Goal: Information Seeking & Learning: Learn about a topic

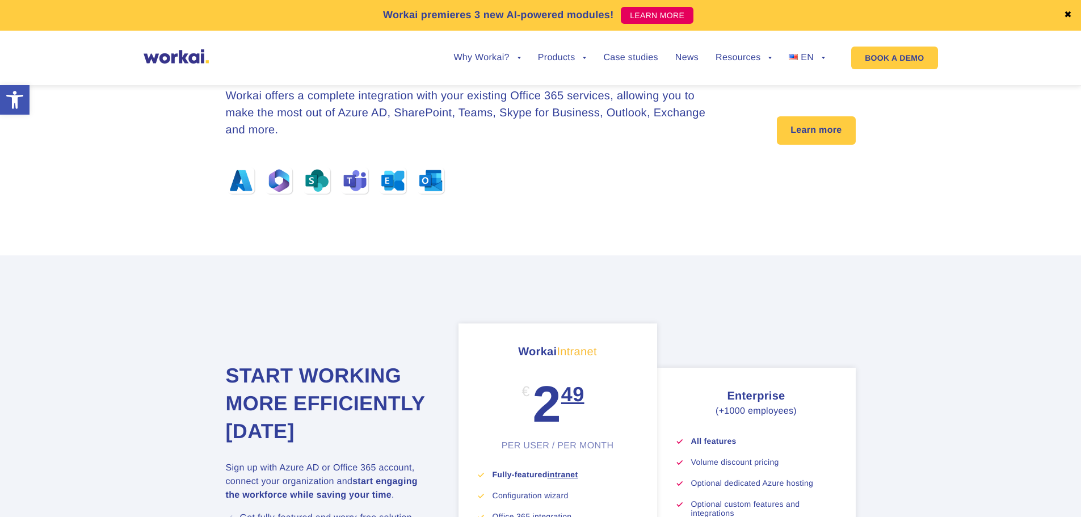
scroll to position [3560, 0]
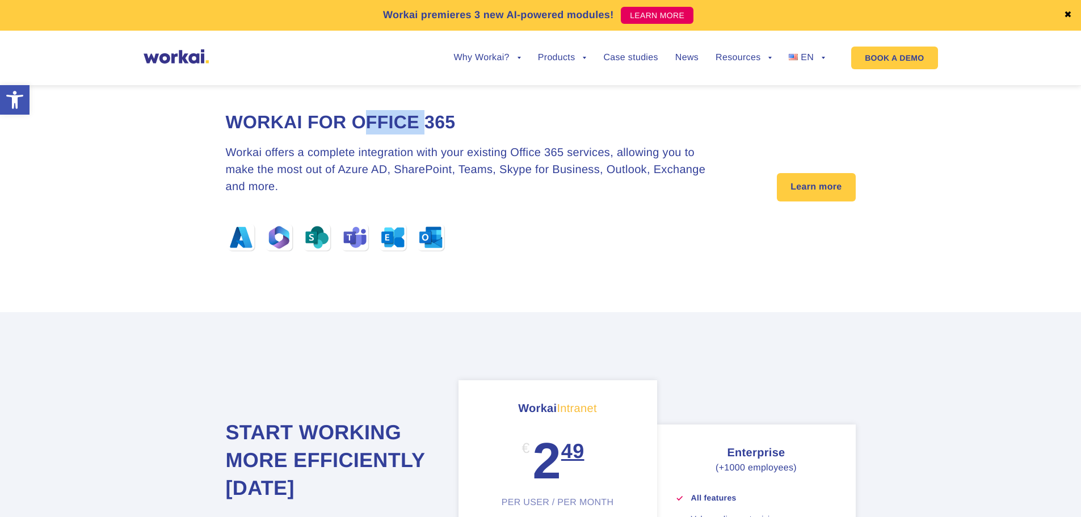
drag, startPoint x: 385, startPoint y: 135, endPoint x: 450, endPoint y: 141, distance: 65.5
click at [450, 134] on h2 "Workai for Office 365" at bounding box center [473, 122] width 495 height 24
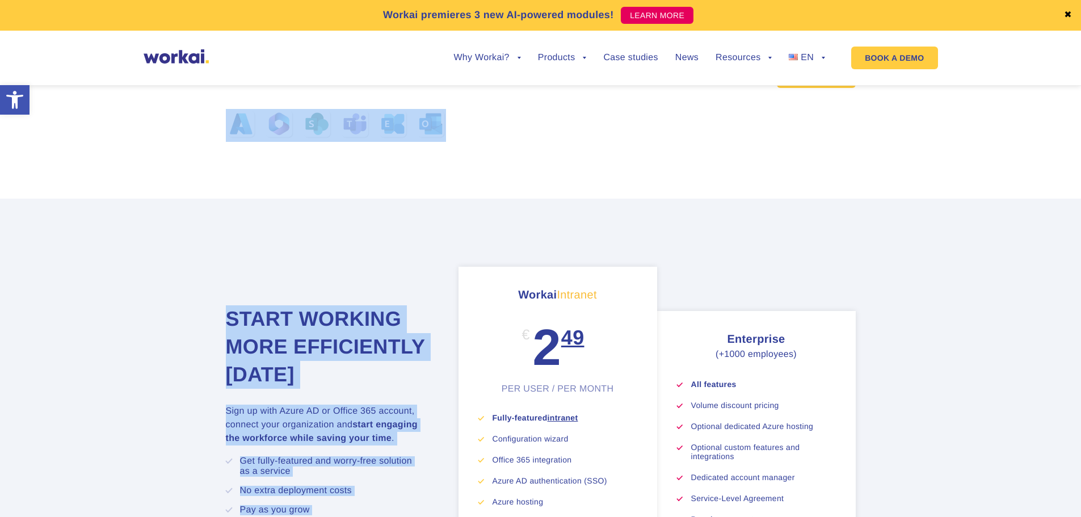
drag, startPoint x: 494, startPoint y: 208, endPoint x: 521, endPoint y: 248, distance: 48.6
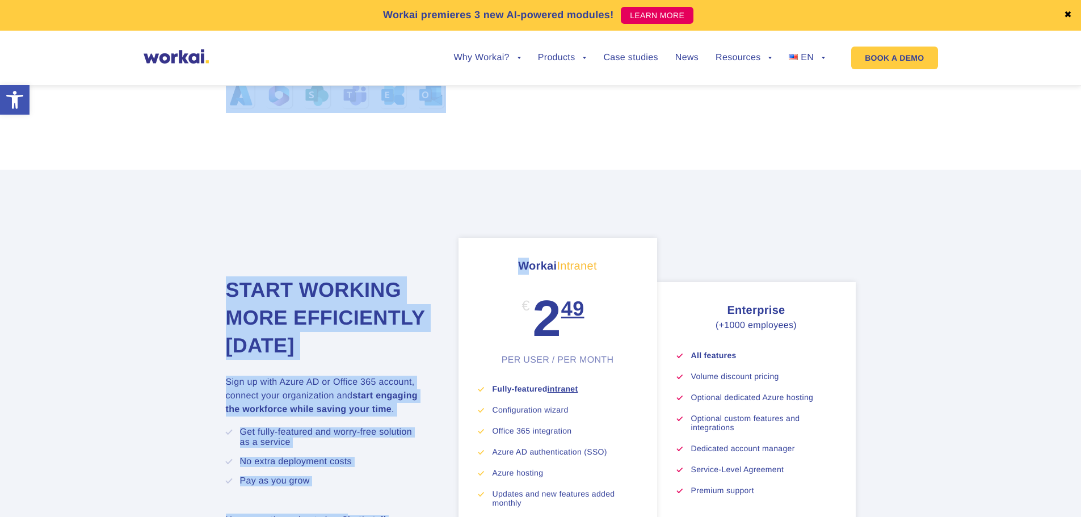
scroll to position [3730, 0]
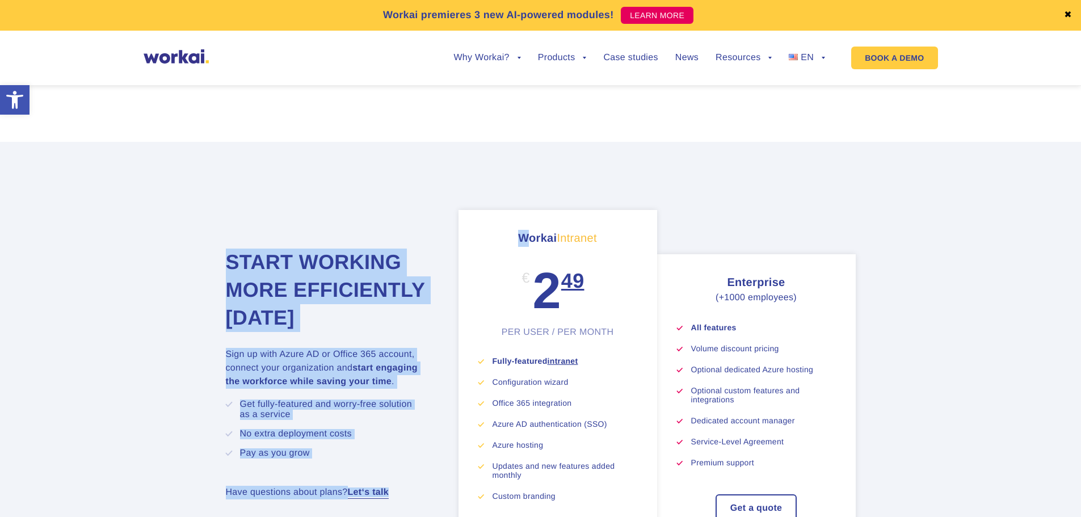
click at [524, 247] on h3 "Workai Intranet" at bounding box center [557, 238] width 159 height 17
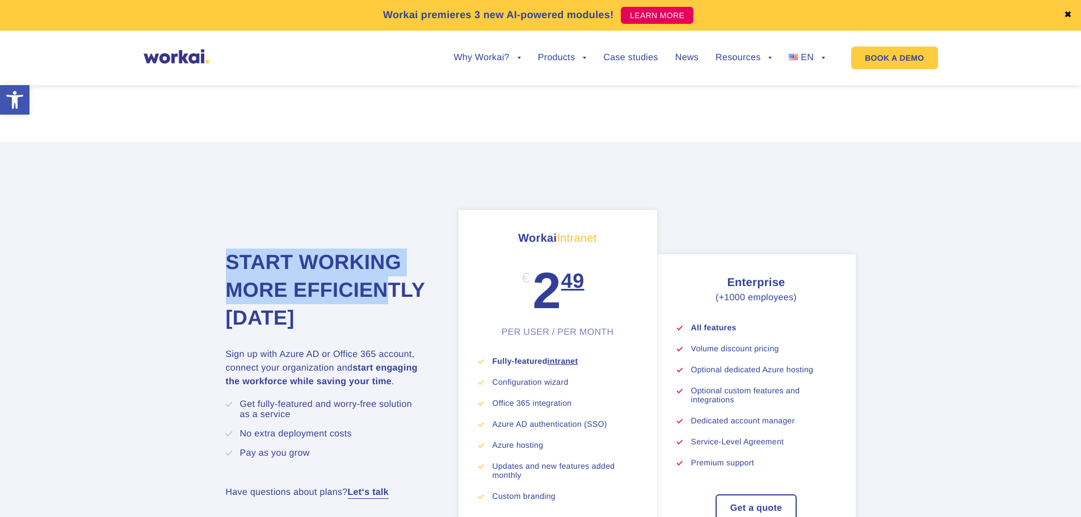
scroll to position [3844, 0]
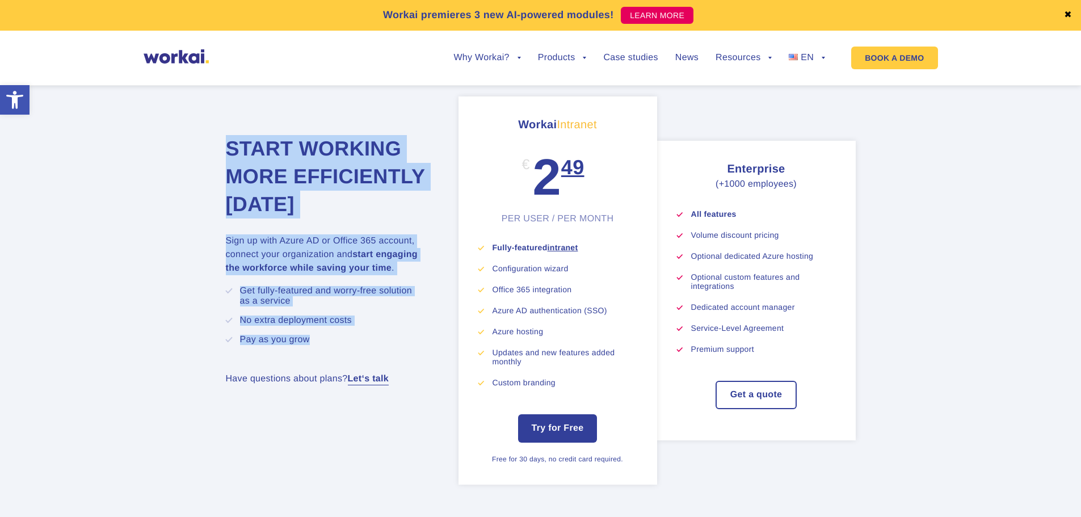
drag, startPoint x: 227, startPoint y: 254, endPoint x: 394, endPoint y: 389, distance: 214.2
click at [394, 389] on div "Start working more efficiently [DATE] Sign up with Azure AD or Office 365 accou…" at bounding box center [339, 249] width 227 height 307
click at [393, 345] on li "Pay as you grow" at bounding box center [335, 340] width 190 height 10
drag, startPoint x: 391, startPoint y: 381, endPoint x: 233, endPoint y: 178, distance: 257.0
click at [233, 178] on div "Start working more efficiently [DATE] Sign up with Azure AD or Office 365 accou…" at bounding box center [339, 249] width 227 height 307
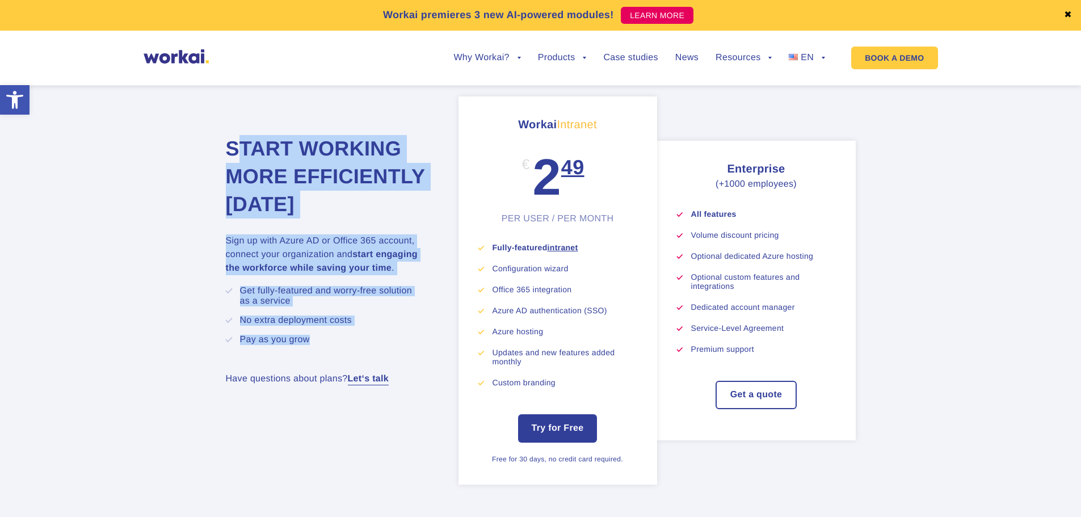
click at [233, 178] on h2 "Start working more efficiently [DATE]" at bounding box center [328, 176] width 204 height 83
drag, startPoint x: 223, startPoint y: 168, endPoint x: 328, endPoint y: 381, distance: 238.0
click at [328, 381] on section "Start working more efficiently [DATE] Sign up with Azure AD or Office 365 accou…" at bounding box center [540, 290] width 1081 height 524
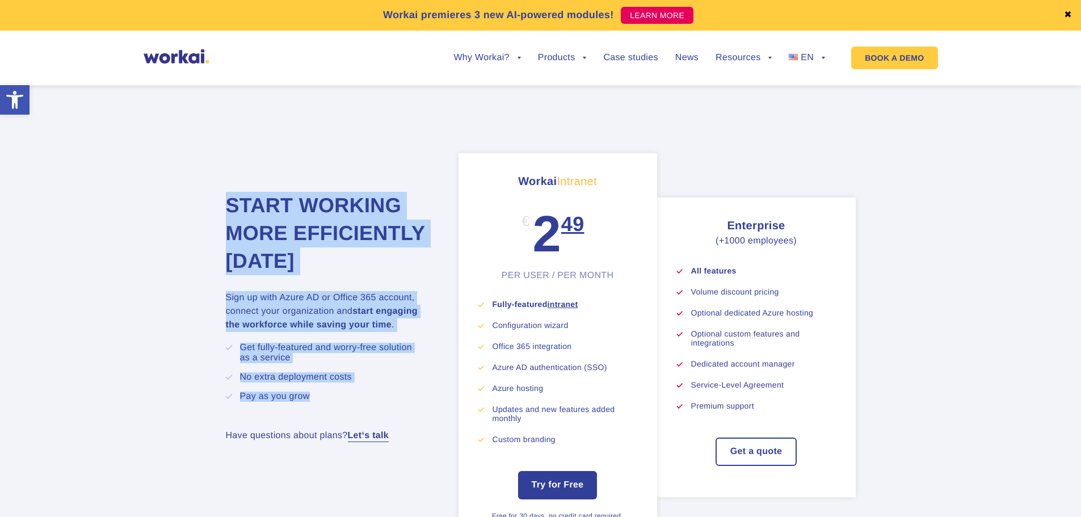
drag, startPoint x: 352, startPoint y: 351, endPoint x: 356, endPoint y: 331, distance: 20.2
click at [352, 332] on p "Sign up with Azure AD or Office 365 account, connect your organization and star…" at bounding box center [328, 311] width 204 height 41
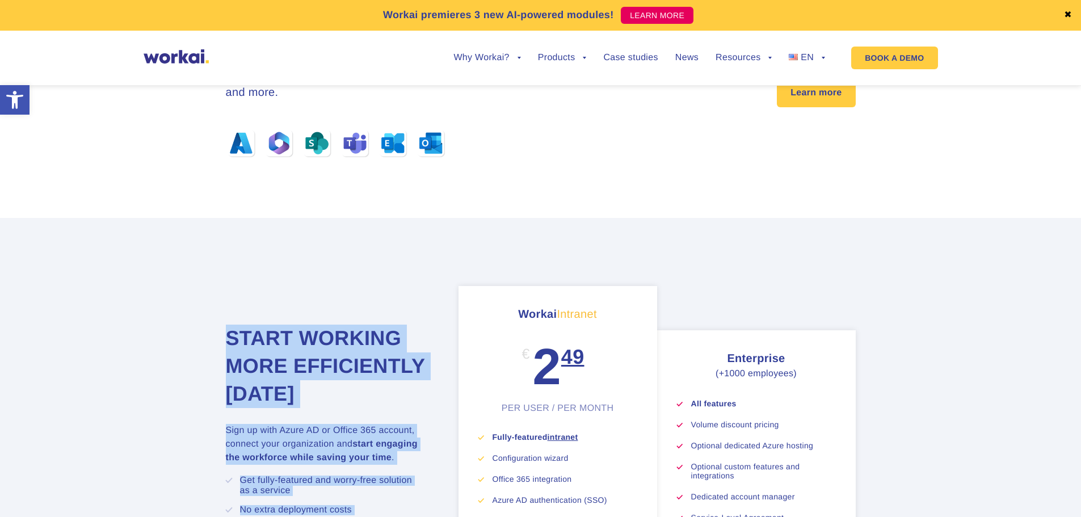
scroll to position [3503, 0]
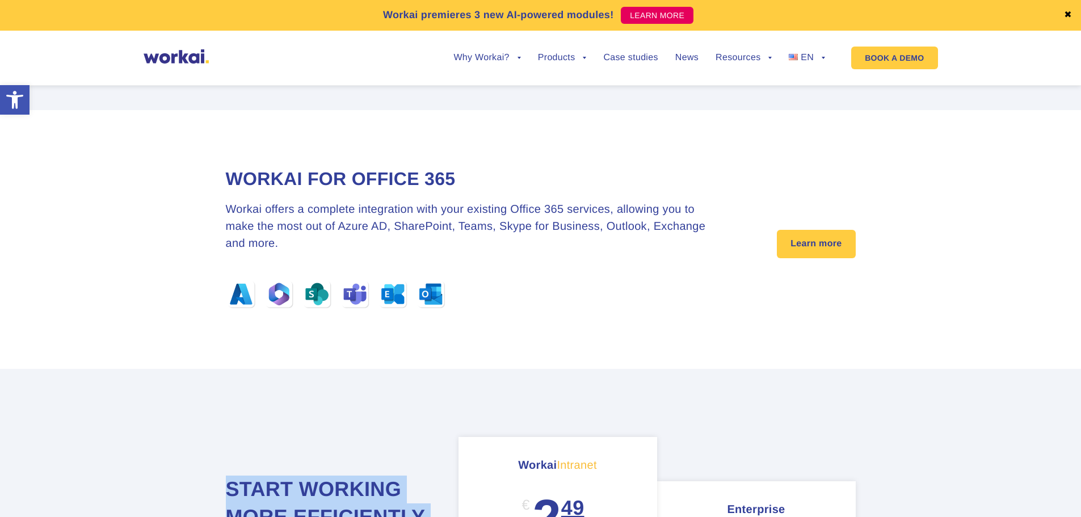
click at [358, 310] on img at bounding box center [336, 294] width 220 height 31
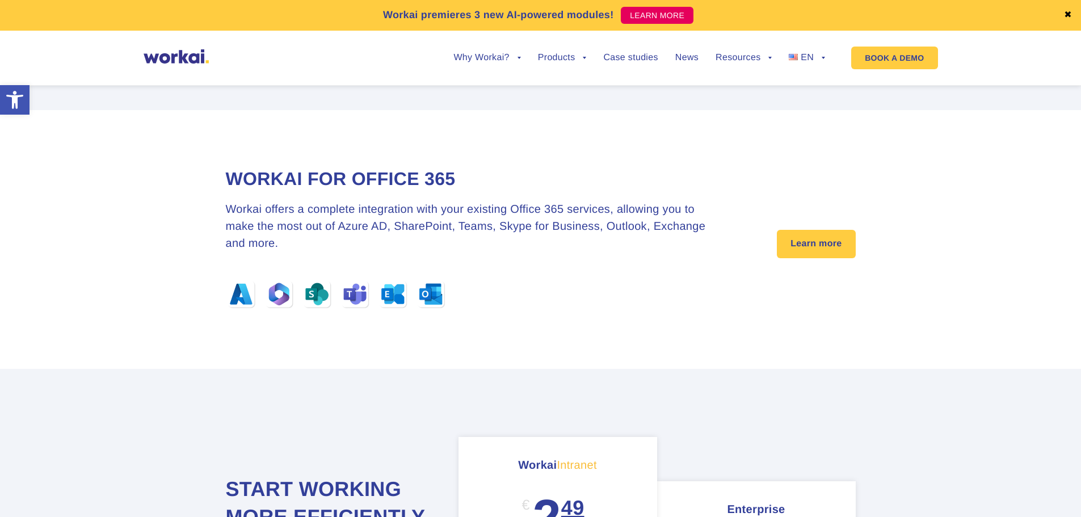
drag, startPoint x: 429, startPoint y: 259, endPoint x: 336, endPoint y: 220, distance: 100.9
click at [423, 252] on h3 "Workai offers a complete integration with your existing Office 365 services, al…" at bounding box center [473, 226] width 495 height 51
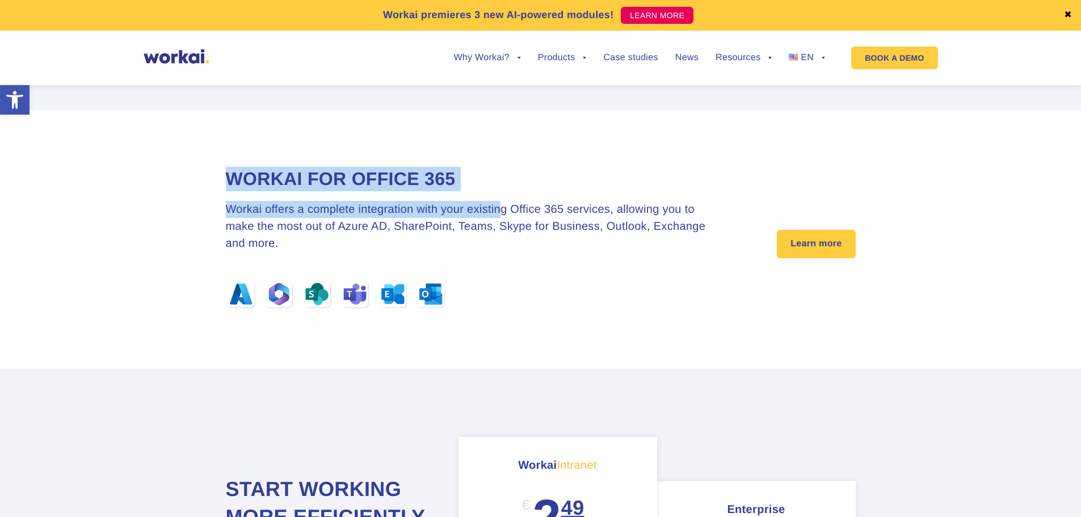
drag, startPoint x: 241, startPoint y: 194, endPoint x: 501, endPoint y: 215, distance: 261.2
click at [501, 215] on div "Workai for Office 365 Workai offers a complete integration with your existing O…" at bounding box center [473, 239] width 495 height 145
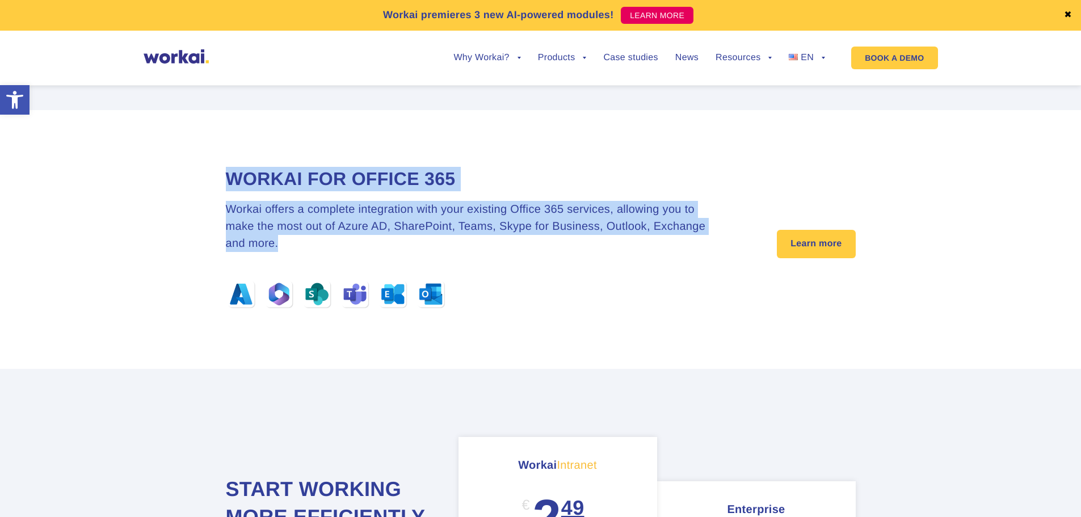
drag, startPoint x: 572, startPoint y: 263, endPoint x: 229, endPoint y: 208, distance: 347.6
click at [229, 208] on div "Workai for Office 365 Workai offers a complete integration with your existing O…" at bounding box center [473, 239] width 495 height 145
click at [229, 191] on h2 "Workai for Office 365" at bounding box center [473, 179] width 495 height 24
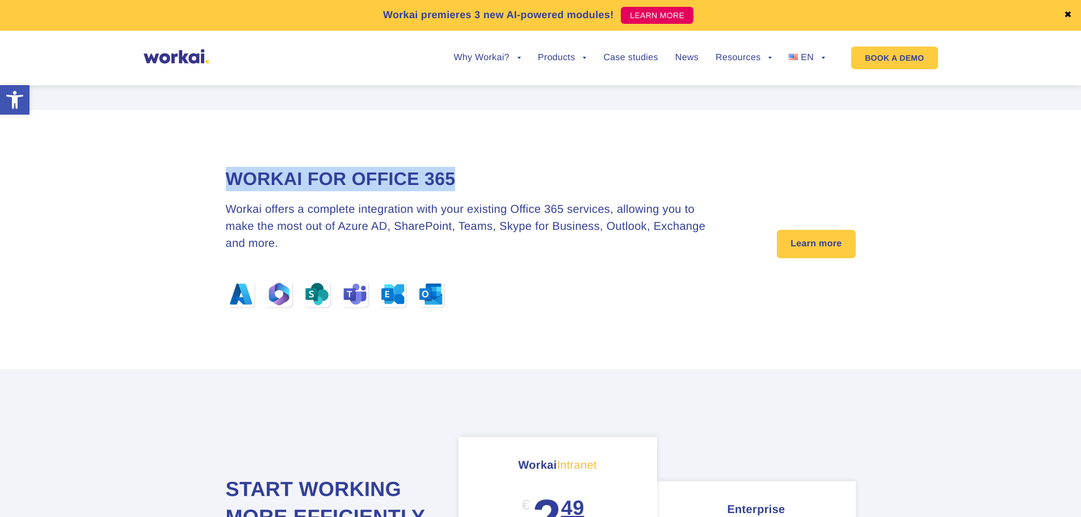
drag, startPoint x: 228, startPoint y: 201, endPoint x: 480, endPoint y: 204, distance: 251.9
click at [480, 191] on h2 "Workai for Office 365" at bounding box center [473, 179] width 495 height 24
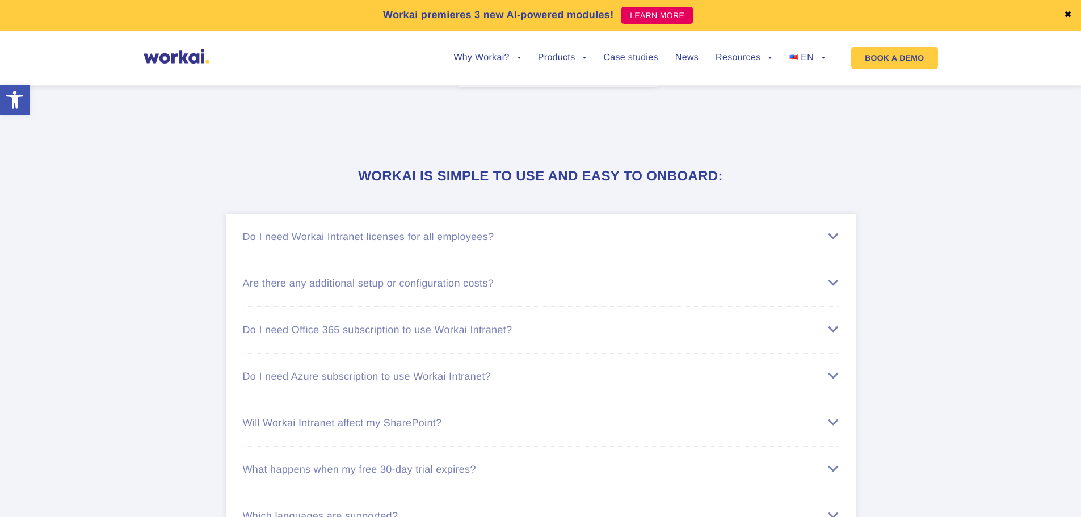
scroll to position [4354, 0]
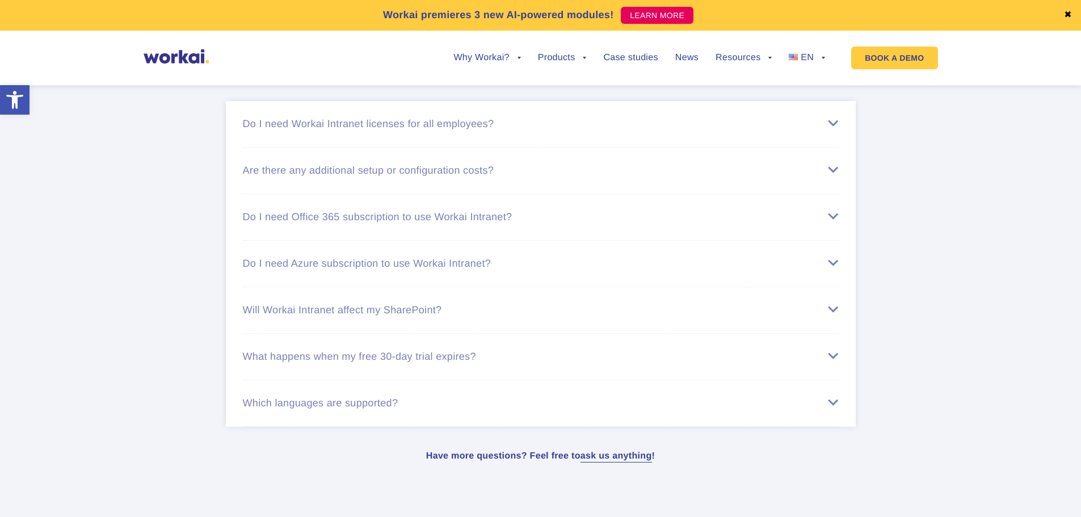
click at [431, 130] on div "Do I need Workai Intranet licenses for all employees?" at bounding box center [541, 124] width 596 height 12
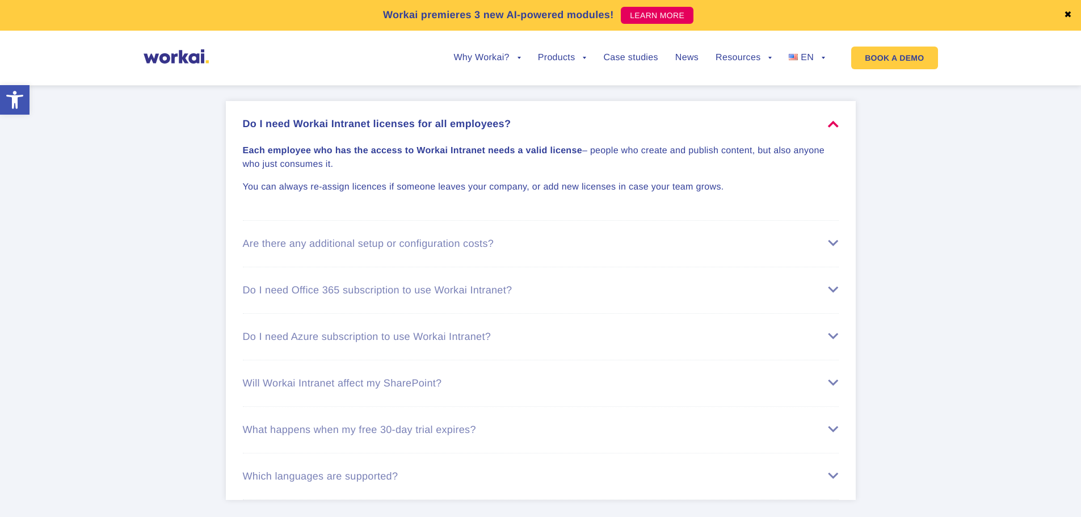
click at [431, 130] on div "Do I need Workai Intranet licenses for all employees?" at bounding box center [541, 124] width 596 height 12
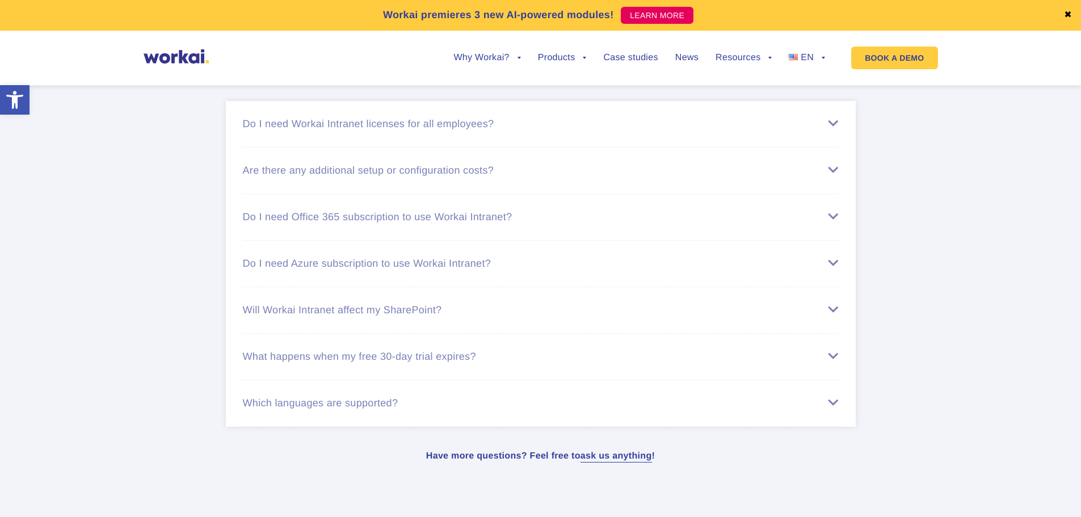
click at [453, 176] on li "Are there any additional setup or configuration costs? There are no extra costs…" at bounding box center [541, 170] width 596 height 47
click at [457, 182] on li "Are there any additional setup or configuration costs? There are no extra costs…" at bounding box center [541, 170] width 596 height 47
click at [463, 194] on li "Are there any additional setup or configuration costs? There are no extra costs…" at bounding box center [541, 170] width 596 height 47
click at [446, 176] on div "Are there any additional setup or configuration costs?" at bounding box center [541, 171] width 596 height 12
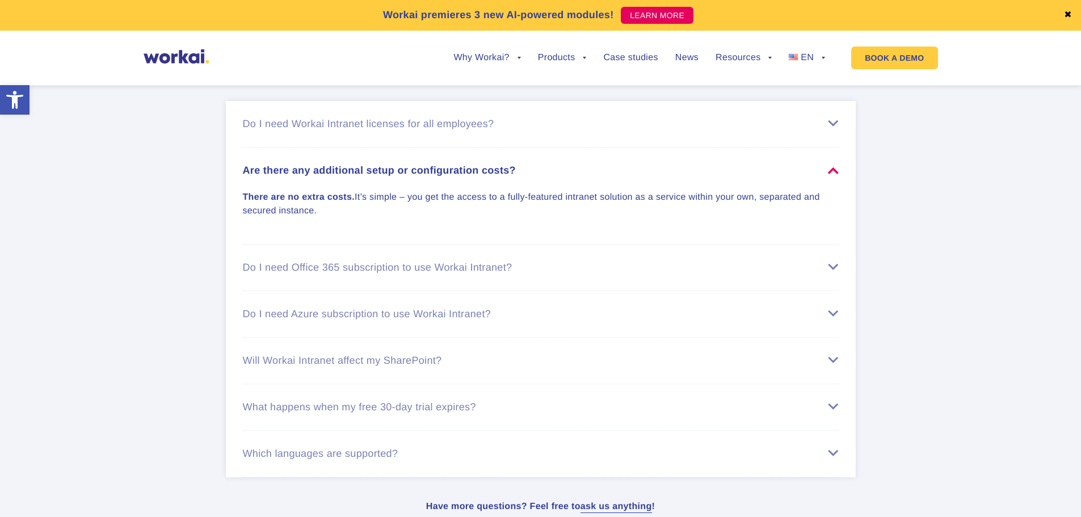
click at [444, 176] on div "Are there any additional setup or configuration costs?" at bounding box center [541, 171] width 596 height 12
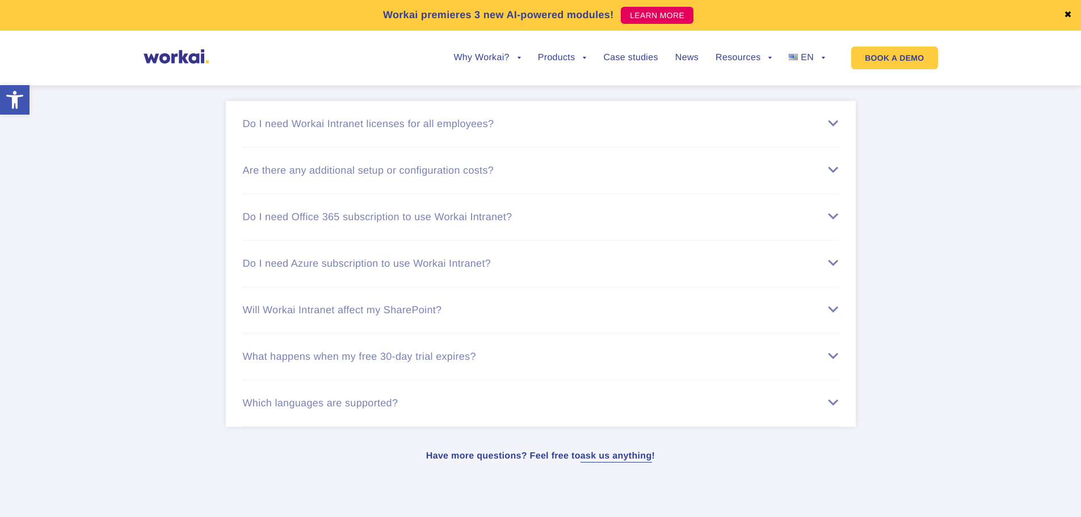
click at [438, 223] on div "Do I need Office 365 subscription to use Workai Intranet?" at bounding box center [541, 217] width 596 height 12
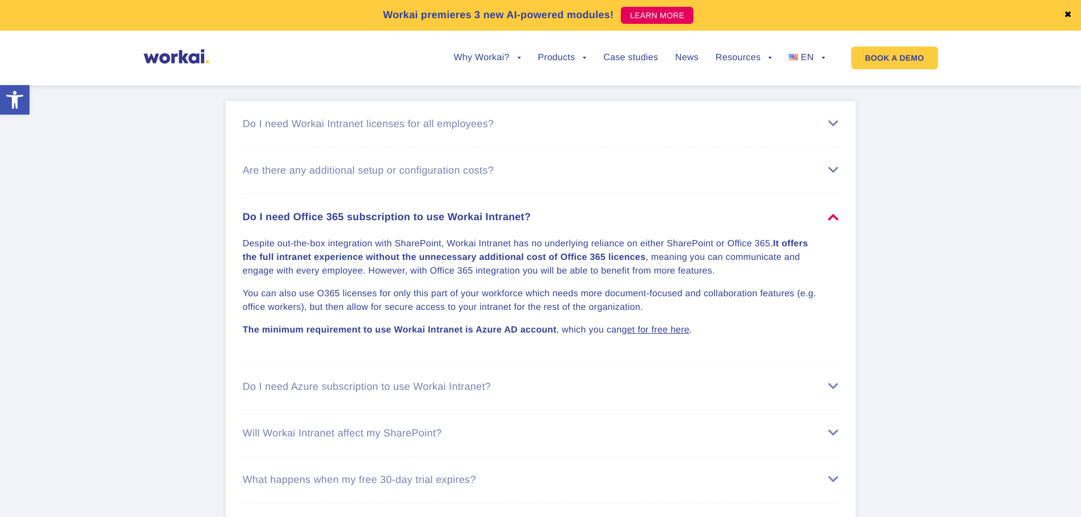
click at [436, 223] on div "Do I need Office 365 subscription to use Workai Intranet?" at bounding box center [541, 217] width 596 height 12
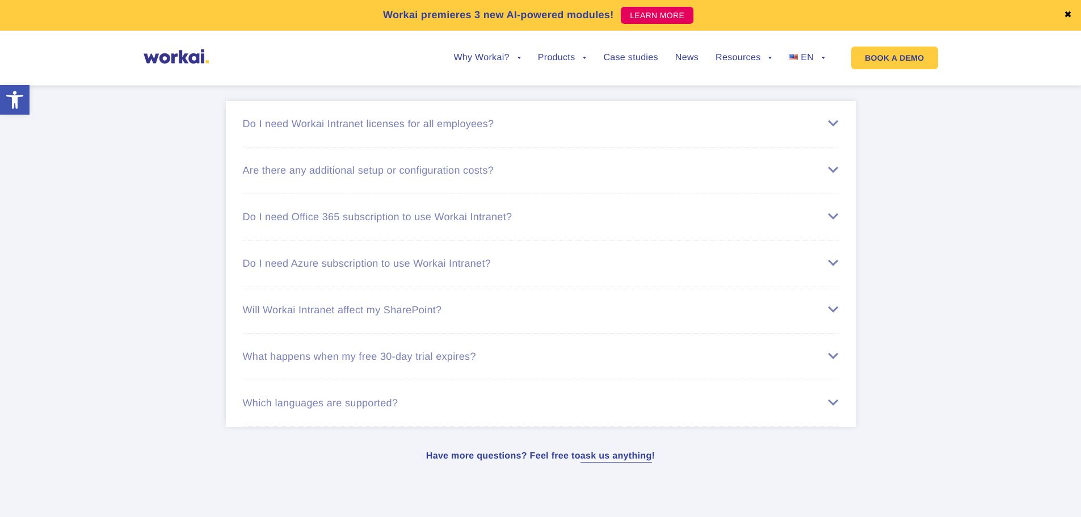
click at [470, 269] on div "Do I need Azure subscription to use Workai Intranet?" at bounding box center [541, 264] width 596 height 12
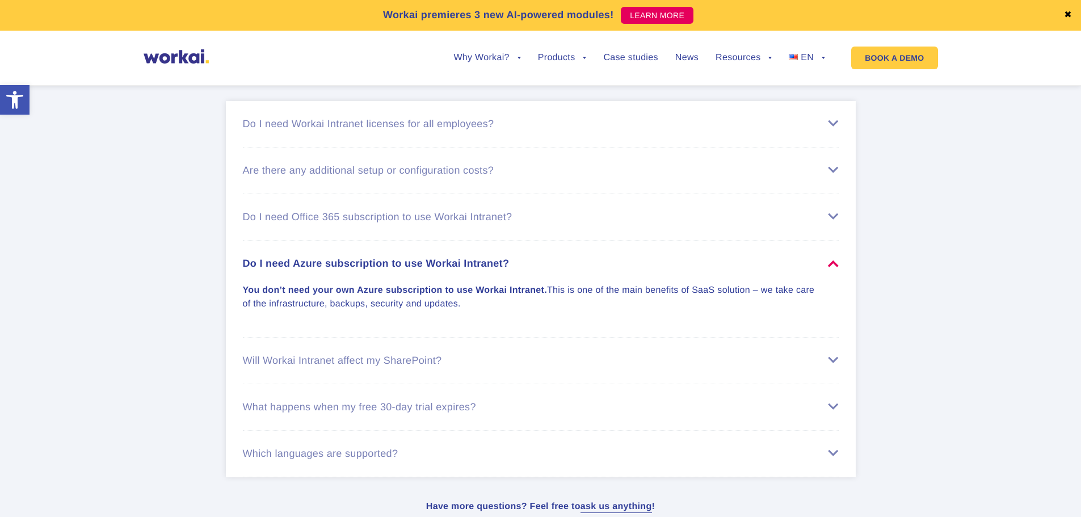
click at [470, 269] on div "Do I need Azure subscription to use Workai Intranet?" at bounding box center [541, 264] width 596 height 12
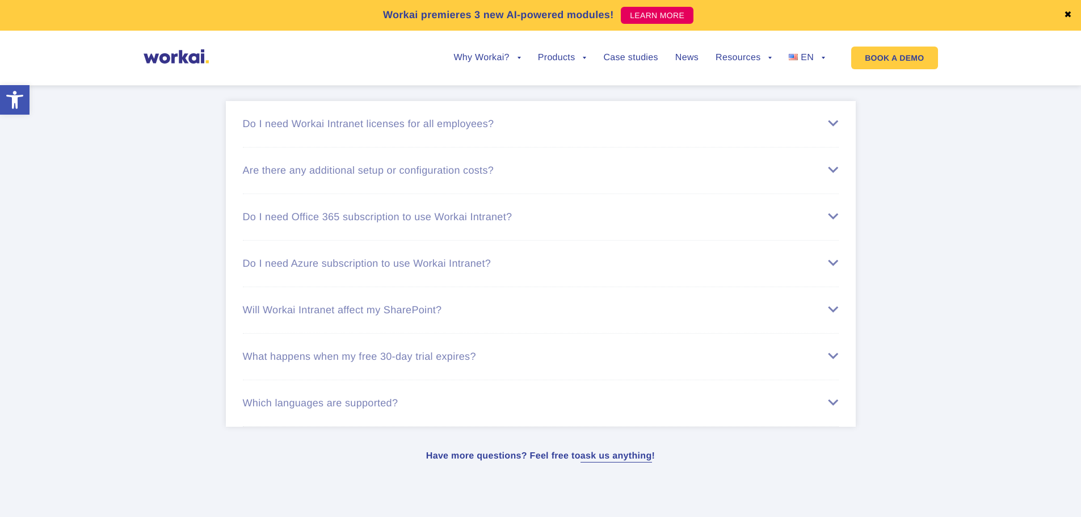
click at [439, 317] on li "Will Workai Intranet affect my SharePoint? With Workai Intranet your SharePoint…" at bounding box center [541, 310] width 596 height 47
click at [436, 316] on div "Will Workai Intranet affect my SharePoint?" at bounding box center [541, 310] width 596 height 12
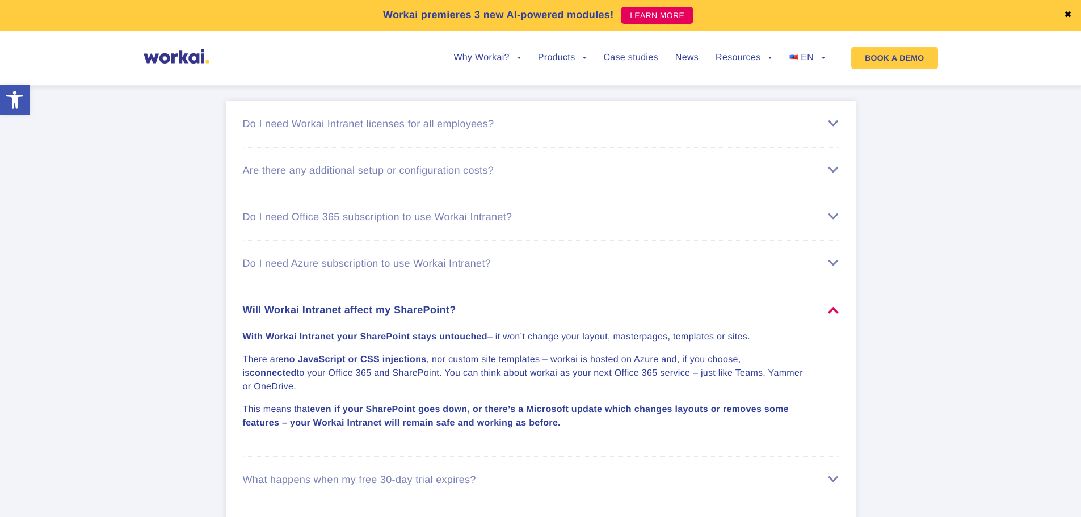
click at [436, 316] on div "Will Workai Intranet affect my SharePoint?" at bounding box center [541, 310] width 596 height 12
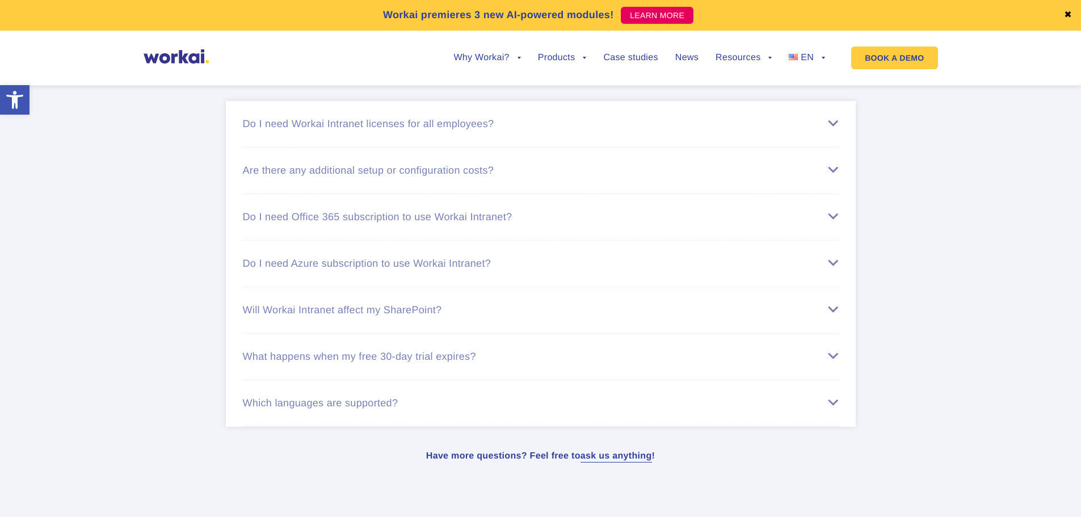
click at [300, 409] on div "Which languages are supported?" at bounding box center [541, 403] width 596 height 12
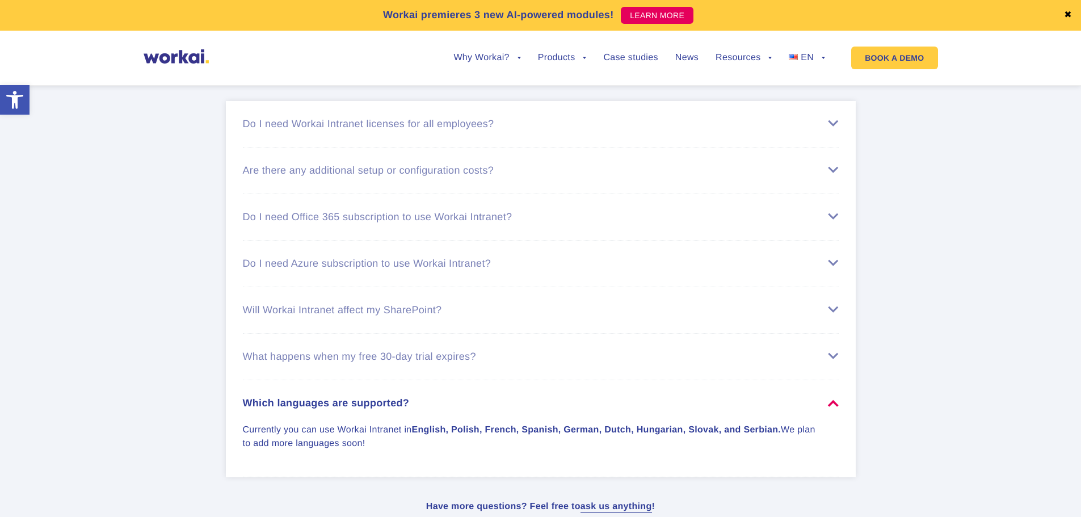
click at [300, 409] on div "Which languages are supported?" at bounding box center [541, 403] width 596 height 12
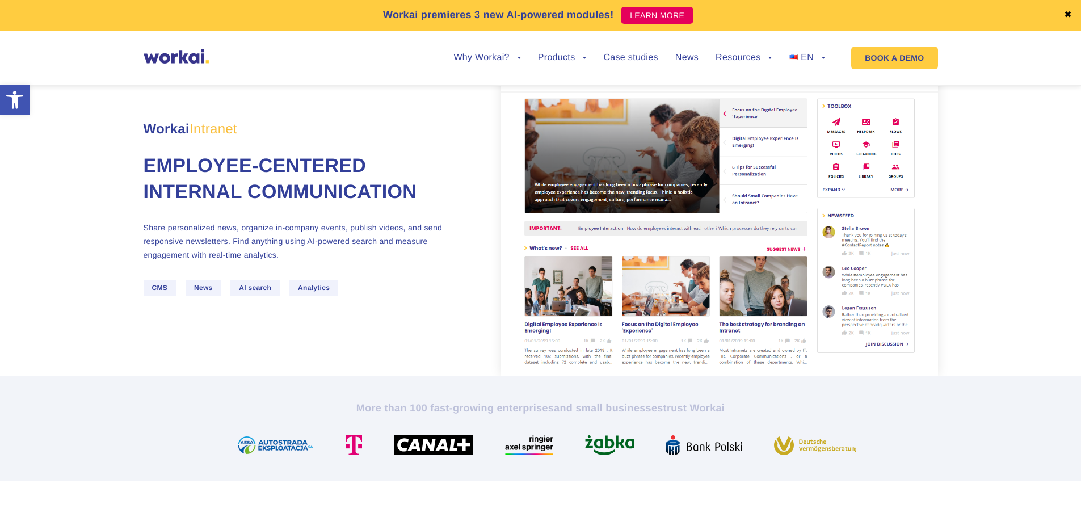
scroll to position [113, 0]
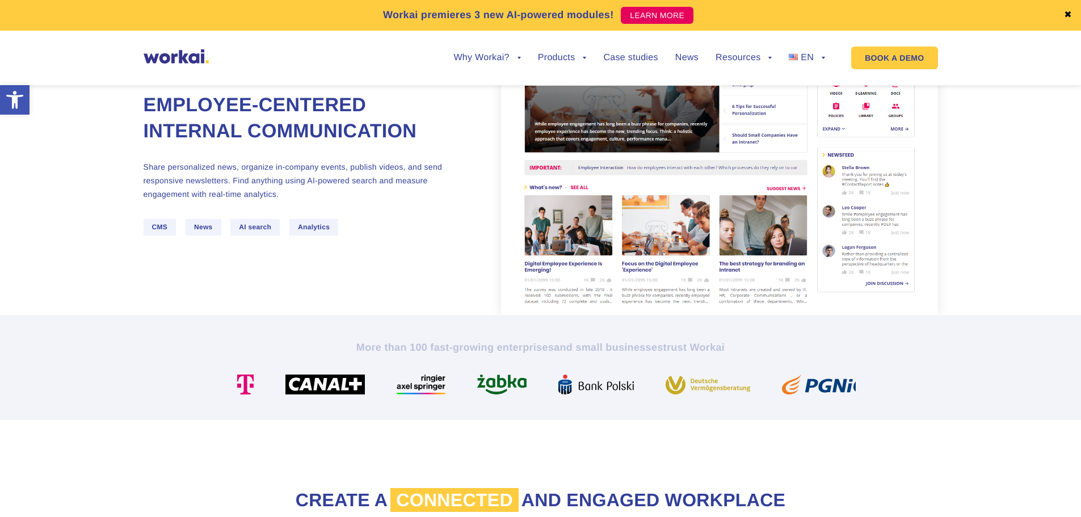
drag, startPoint x: 539, startPoint y: 395, endPoint x: 704, endPoint y: 382, distance: 165.0
click at [686, 394] on section "More than 100 fast-growing enterprises and small businesses trust Workai" at bounding box center [540, 367] width 1081 height 105
drag, startPoint x: 706, startPoint y: 381, endPoint x: 450, endPoint y: 422, distance: 259.1
drag, startPoint x: 675, startPoint y: 369, endPoint x: 465, endPoint y: 389, distance: 211.4
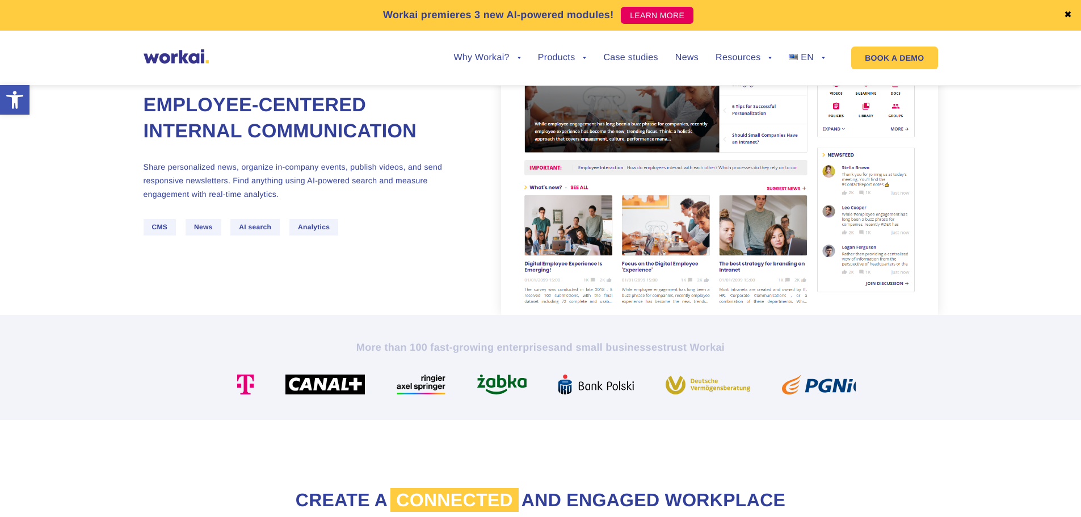
click at [478, 389] on div "More than 100 fast-growing enterprises and small businesses trust Workai" at bounding box center [541, 367] width 630 height 54
drag, startPoint x: 432, startPoint y: 378, endPoint x: 374, endPoint y: 377, distance: 57.3
click at [477, 378] on img at bounding box center [506, 384] width 58 height 20
drag, startPoint x: 491, startPoint y: 372, endPoint x: 320, endPoint y: 383, distance: 171.2
click at [353, 383] on div "More than 100 fast-growing enterprises and small businesses trust Workai" at bounding box center [541, 367] width 630 height 54
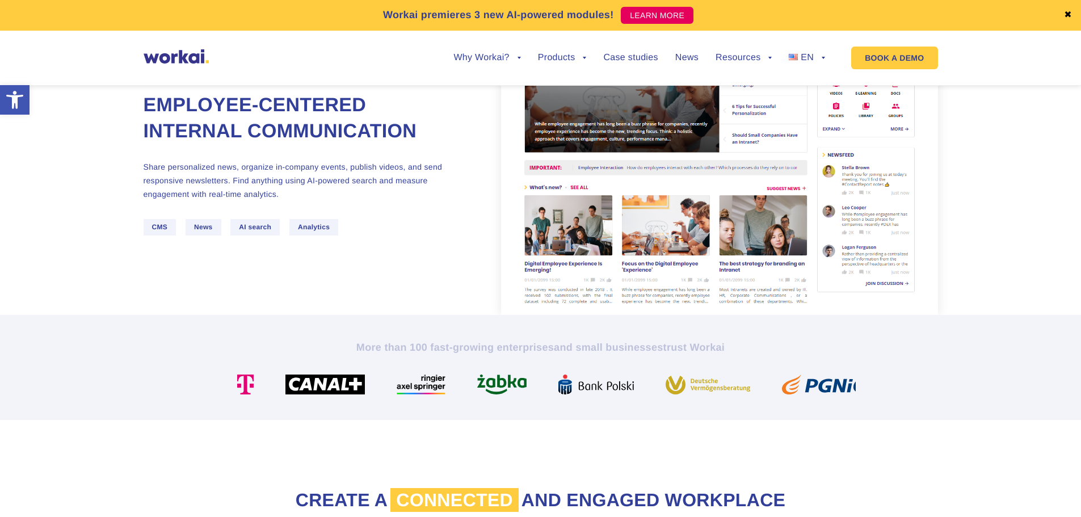
drag, startPoint x: 702, startPoint y: 383, endPoint x: 431, endPoint y: 407, distance: 272.2
click at [431, 407] on section "More than 100 fast-growing enterprises and small businesses trust Workai" at bounding box center [540, 367] width 1081 height 105
drag, startPoint x: 672, startPoint y: 374, endPoint x: 498, endPoint y: 391, distance: 174.4
click at [498, 391] on div "More than 100 fast-growing enterprises and small businesses trust Workai" at bounding box center [541, 367] width 630 height 54
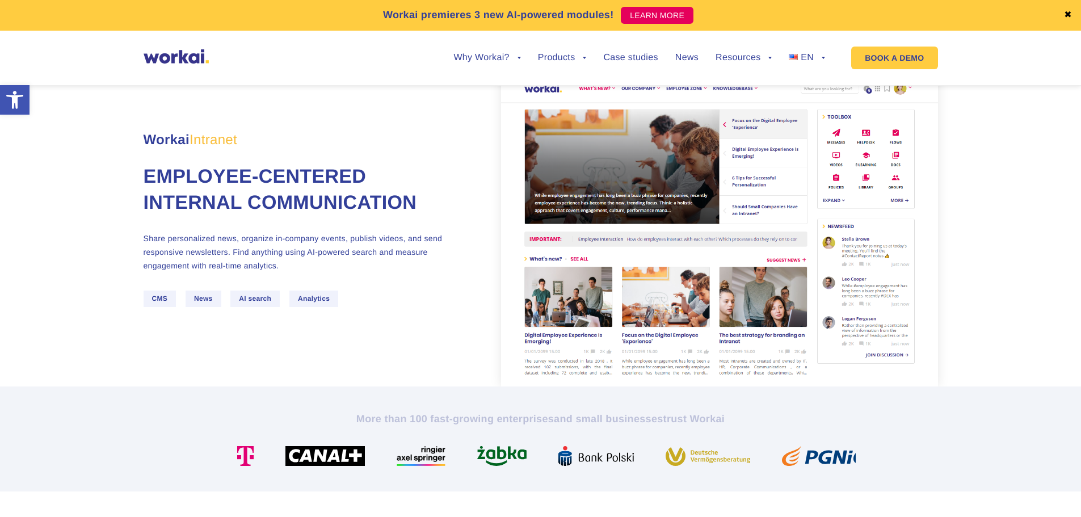
scroll to position [0, 0]
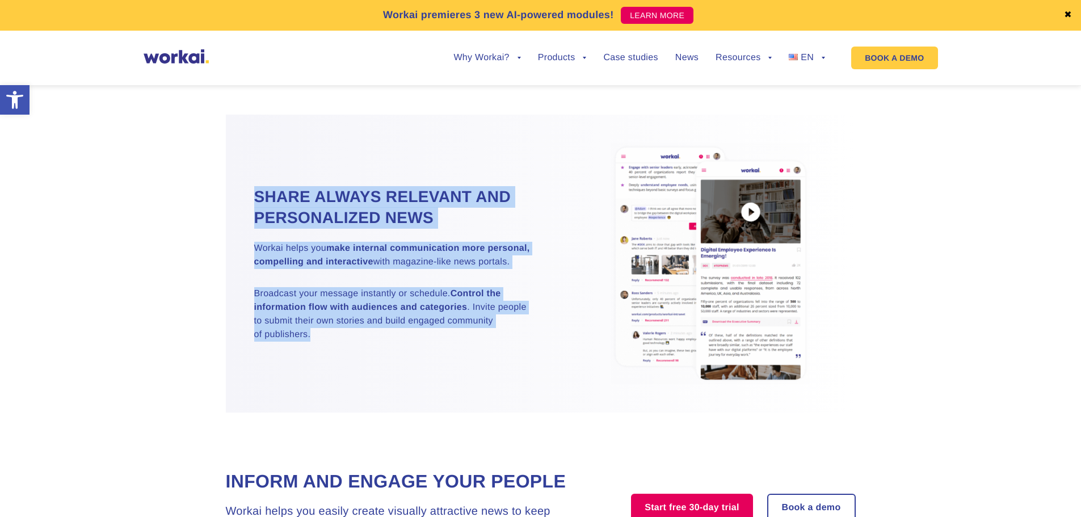
scroll to position [1134, 0]
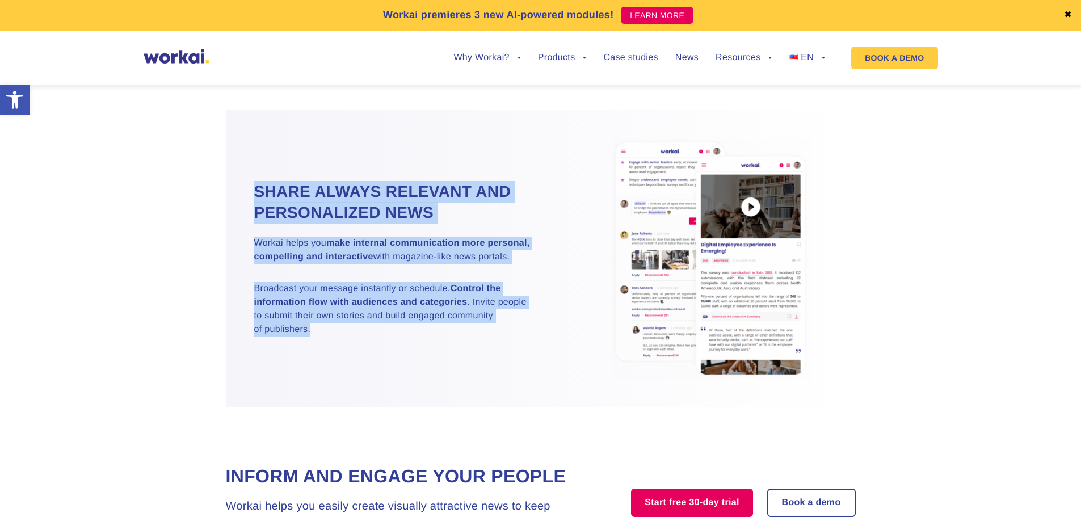
click at [580, 288] on div at bounding box center [711, 258] width 290 height 241
drag, startPoint x: 517, startPoint y: 355, endPoint x: 239, endPoint y: 185, distance: 326.4
click at [239, 185] on div "Share always relevant and personalized news Workai helps you make internal comm…" at bounding box center [541, 258] width 630 height 298
click at [239, 185] on div "Share always relevant and personalized news Workai helps you make internal comm…" at bounding box center [383, 258] width 315 height 155
drag, startPoint x: 241, startPoint y: 181, endPoint x: 404, endPoint y: 350, distance: 234.7
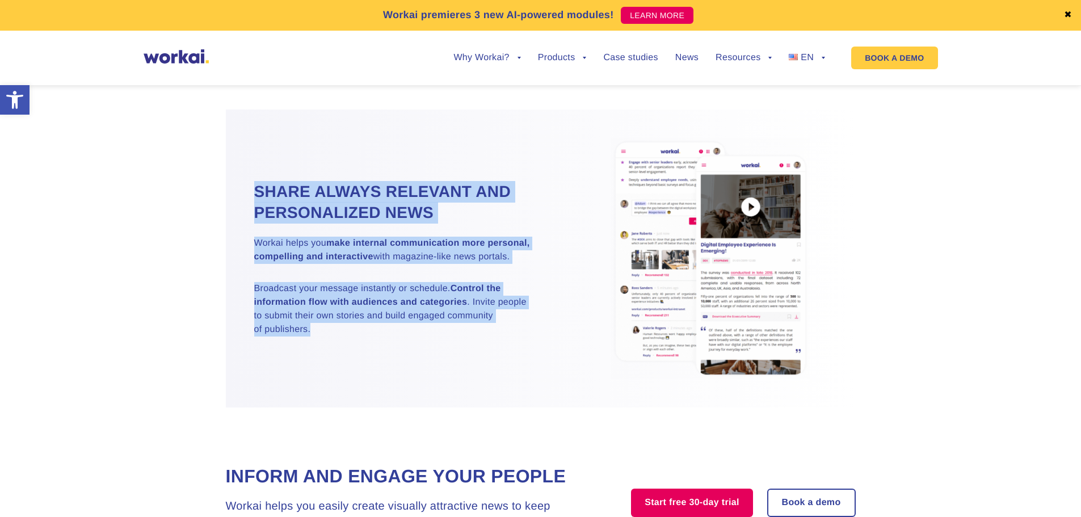
click at [404, 350] on div "Share always relevant and personalized news Workai helps you make internal comm…" at bounding box center [541, 258] width 630 height 298
drag, startPoint x: 406, startPoint y: 351, endPoint x: 233, endPoint y: 172, distance: 249.1
click at [233, 172] on div "Share always relevant and personalized news Workai helps you make internal comm…" at bounding box center [541, 258] width 630 height 298
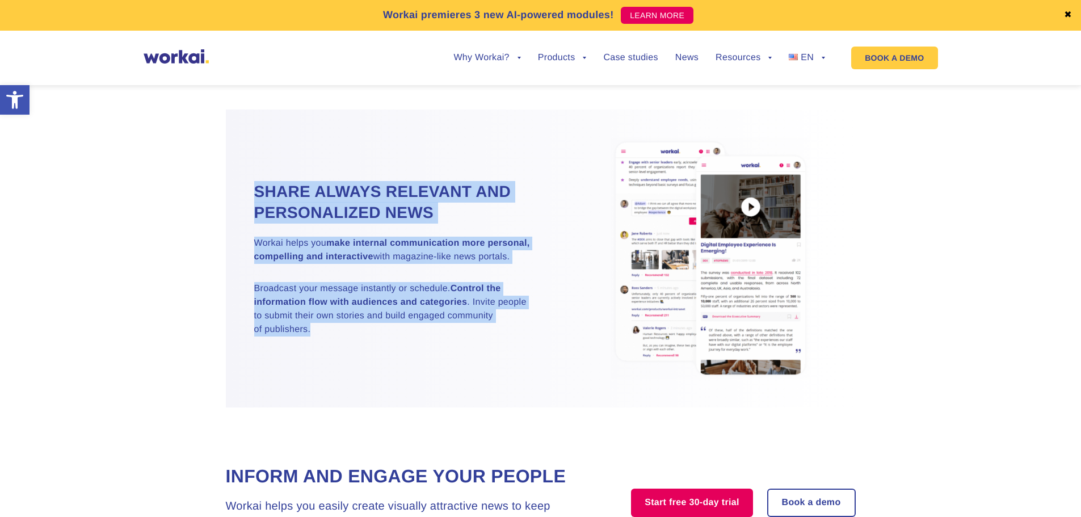
drag, startPoint x: 272, startPoint y: 186, endPoint x: 419, endPoint y: 341, distance: 214.3
click at [419, 341] on div "Share always relevant and personalized news Workai helps you make internal comm…" at bounding box center [541, 258] width 630 height 298
drag, startPoint x: 404, startPoint y: 327, endPoint x: 254, endPoint y: 166, distance: 219.9
click at [254, 166] on div "Share always relevant and personalized news Workai helps you make internal comm…" at bounding box center [541, 258] width 630 height 298
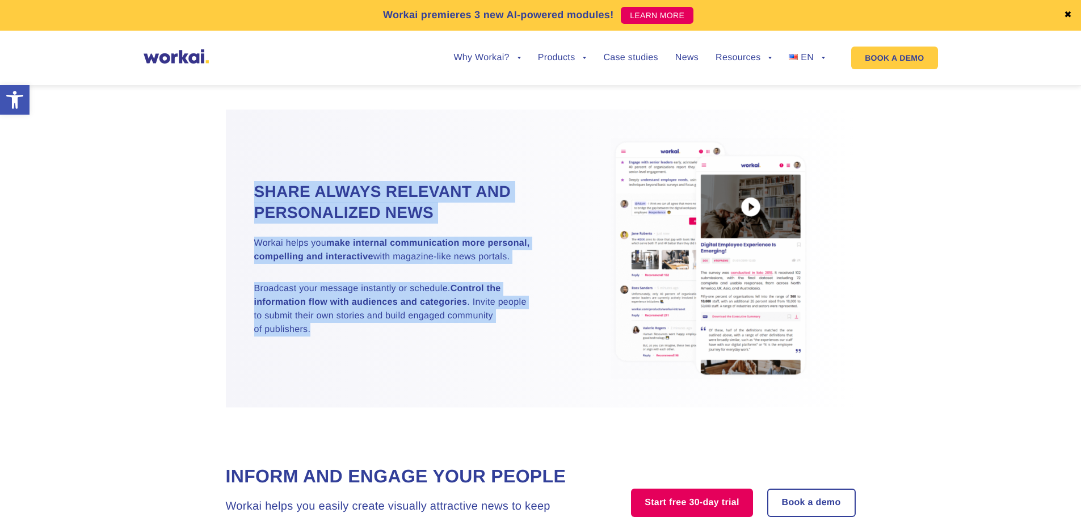
click at [254, 166] on div "Share always relevant and personalized news Workai helps you make internal comm…" at bounding box center [541, 258] width 630 height 298
drag, startPoint x: 277, startPoint y: 196, endPoint x: 370, endPoint y: 331, distance: 164.3
click at [370, 331] on div "Share always relevant and personalized news Workai helps you make internal comm…" at bounding box center [541, 258] width 630 height 298
click at [370, 331] on p "Broadcast your message instantly or schedule. Control the information flow with…" at bounding box center [397, 309] width 286 height 54
drag, startPoint x: 373, startPoint y: 334, endPoint x: 227, endPoint y: 165, distance: 222.8
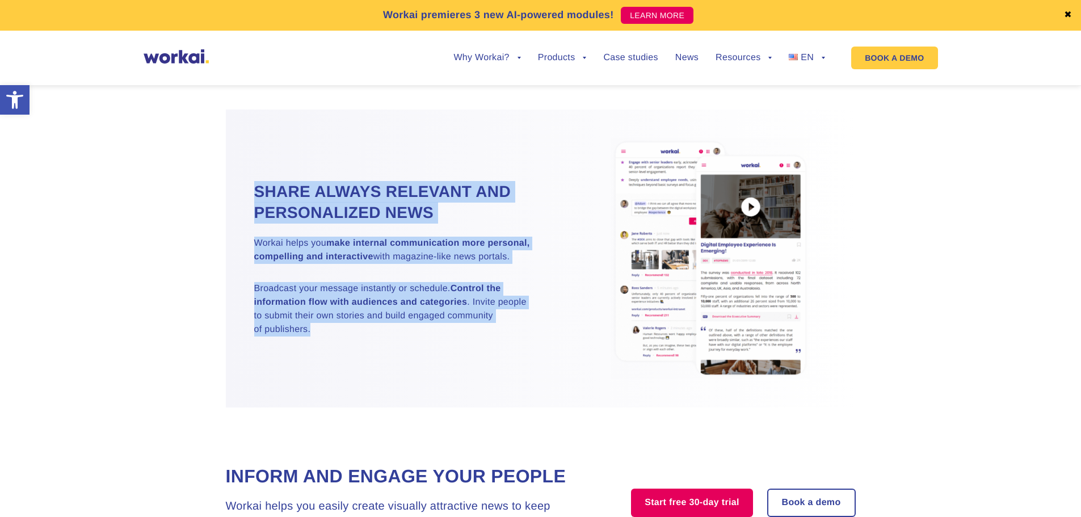
click at [227, 165] on div "Share always relevant and personalized news Workai helps you make internal comm…" at bounding box center [541, 258] width 630 height 298
click at [244, 175] on div "Share always relevant and personalized news Workai helps you make internal comm…" at bounding box center [541, 258] width 630 height 298
